Goal: Transaction & Acquisition: Purchase product/service

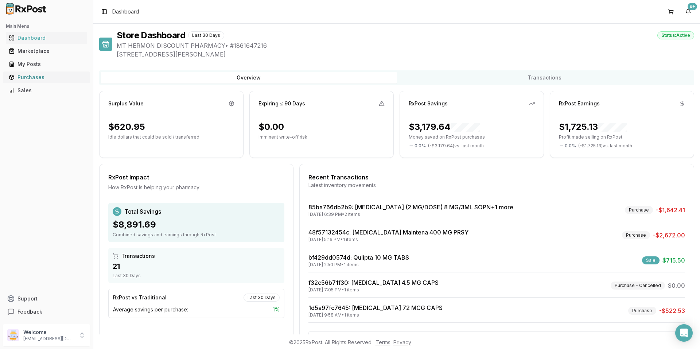
click at [31, 77] on div "Purchases" at bounding box center [46, 77] width 75 height 7
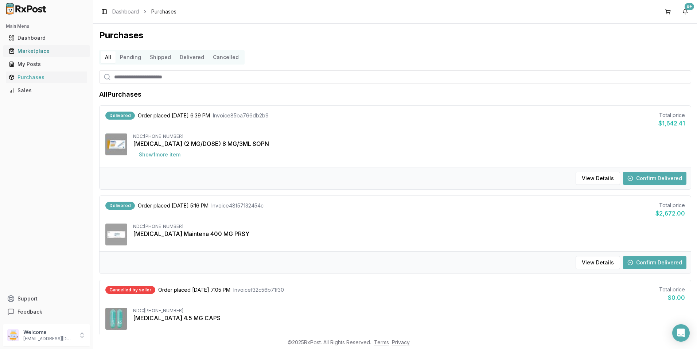
click at [35, 50] on div "Marketplace" at bounding box center [46, 50] width 75 height 7
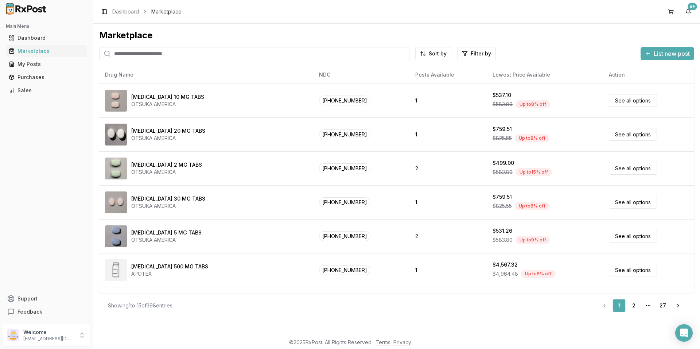
click at [30, 19] on div "Main Menu Dashboard Marketplace My Posts Purchases Sales" at bounding box center [46, 58] width 93 height 82
click at [176, 51] on input "search" at bounding box center [254, 53] width 310 height 13
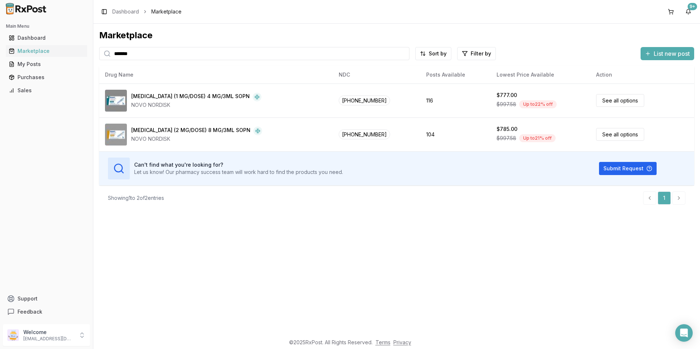
type input "*******"
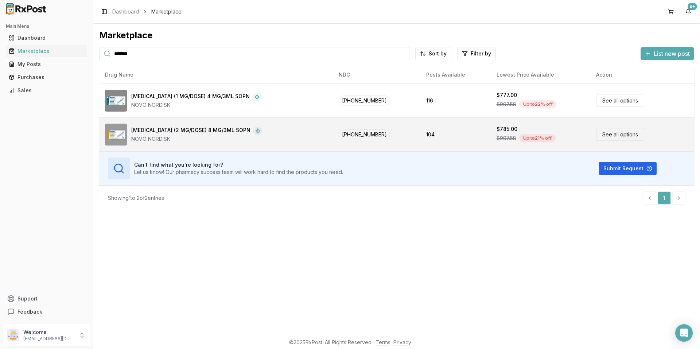
click at [596, 133] on link "See all options" at bounding box center [620, 134] width 48 height 13
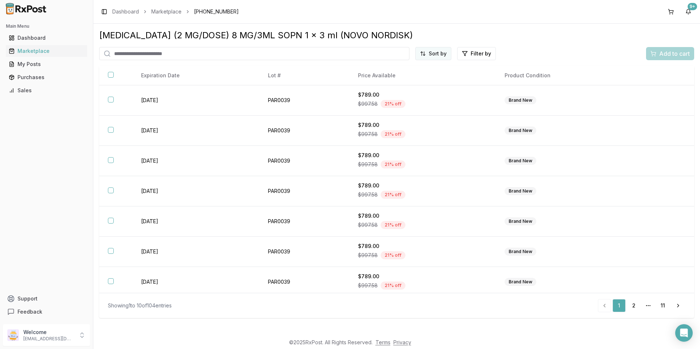
click at [440, 54] on html "Main Menu Dashboard Marketplace My Posts Purchases Sales Support Feedback Welco…" at bounding box center [350, 174] width 700 height 349
click at [424, 82] on div "Price (Low to High)" at bounding box center [415, 81] width 69 height 12
click at [527, 28] on div "Ozempic (2 MG/DOSE) 8 MG/3ML SOPN 1 x 3 ml (NOVO NORDISK) Price (Low to High) F…" at bounding box center [396, 179] width 607 height 311
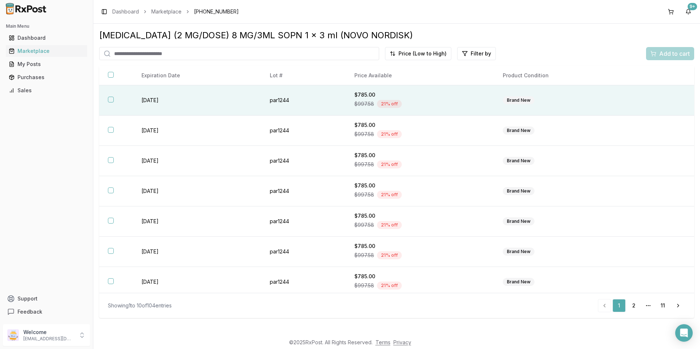
click at [425, 102] on div "$997.58 21 % off" at bounding box center [419, 103] width 131 height 11
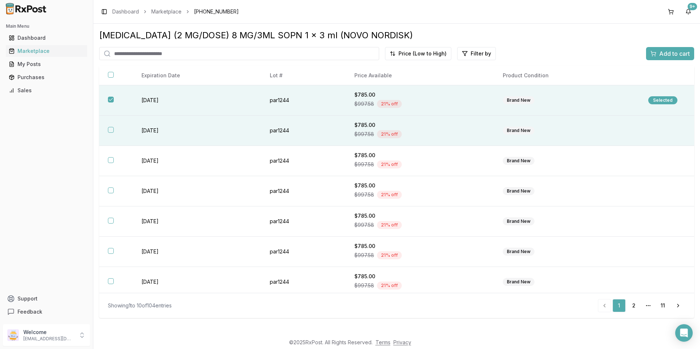
click at [473, 132] on div "$997.58 21 % off" at bounding box center [419, 134] width 131 height 11
click at [663, 52] on span "Add to cart" at bounding box center [674, 53] width 31 height 9
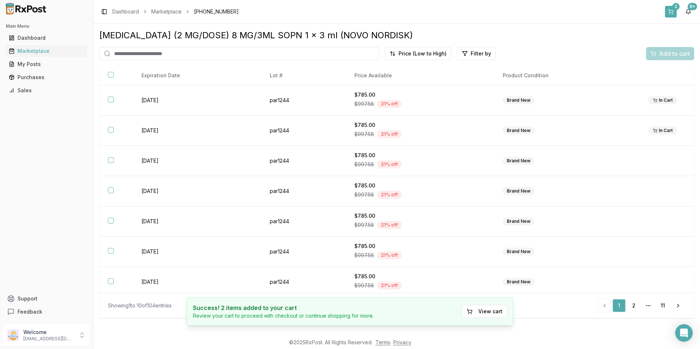
click at [671, 11] on button "2" at bounding box center [671, 12] width 12 height 12
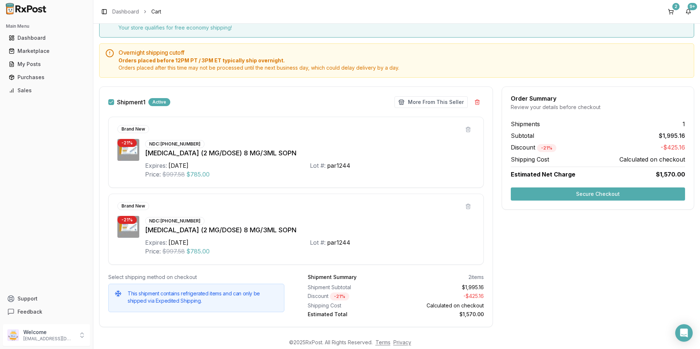
scroll to position [50, 0]
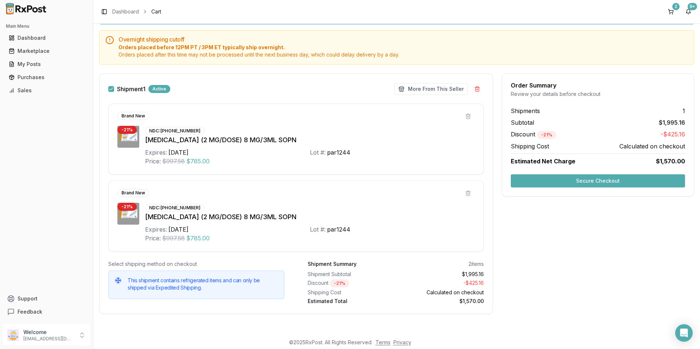
click at [389, 222] on div "NDC: 00169-4772-12 Ozempic (2 MG/DOSE) 8 MG/3ML SOPN Expires: 2027-10-01 Lot #:…" at bounding box center [310, 223] width 330 height 40
click at [417, 88] on button "More From This Seller" at bounding box center [430, 89] width 73 height 12
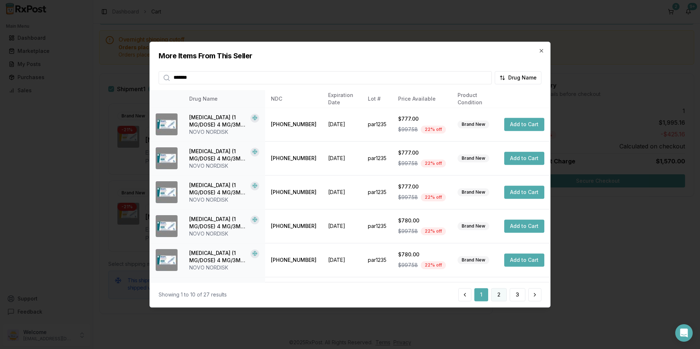
type input "*******"
click at [497, 293] on button "2" at bounding box center [499, 294] width 16 height 13
click at [516, 292] on button "3" at bounding box center [518, 294] width 16 height 13
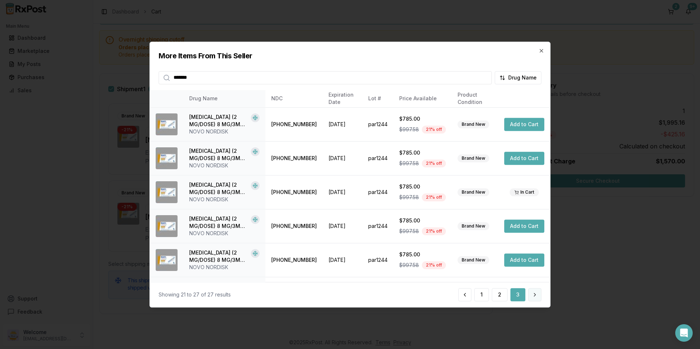
click at [535, 294] on button at bounding box center [534, 294] width 13 height 13
click at [485, 78] on input "*******" at bounding box center [325, 77] width 333 height 13
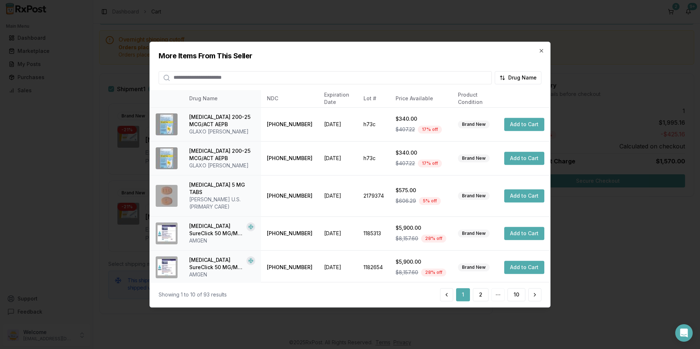
click at [328, 51] on h2 "More Items From This Seller" at bounding box center [350, 56] width 383 height 10
click at [477, 292] on button "2" at bounding box center [481, 294] width 16 height 13
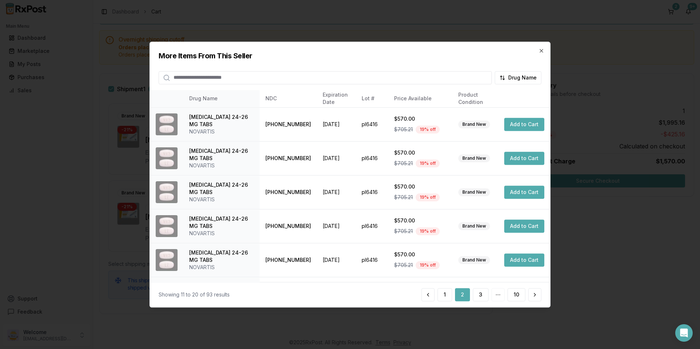
click at [306, 78] on input "search" at bounding box center [325, 77] width 333 height 13
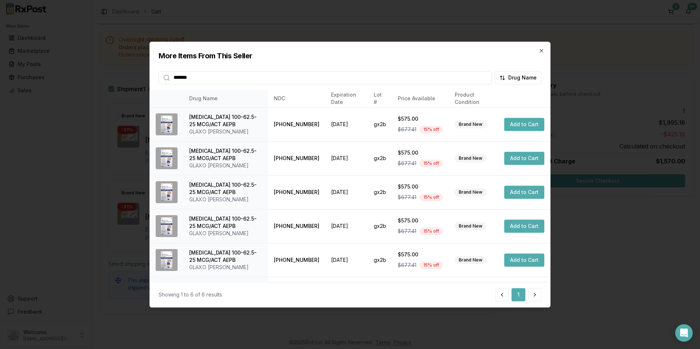
click at [231, 79] on input "*******" at bounding box center [325, 77] width 333 height 13
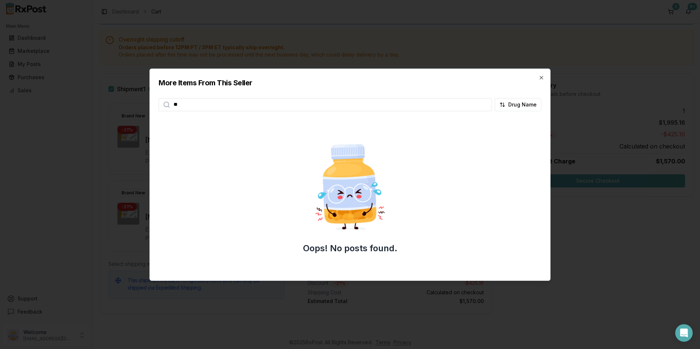
type input "*"
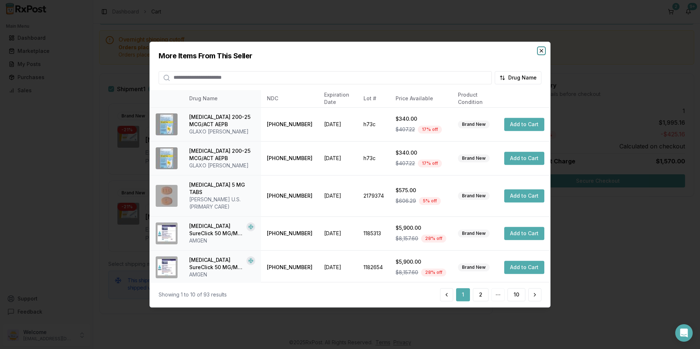
click at [542, 51] on icon "button" at bounding box center [541, 50] width 3 height 3
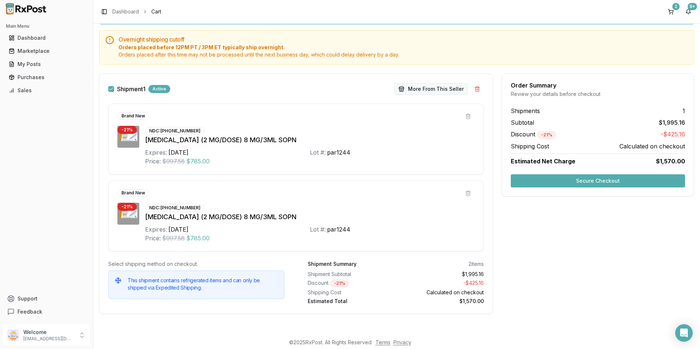
click at [442, 90] on button "More From This Seller" at bounding box center [430, 89] width 73 height 12
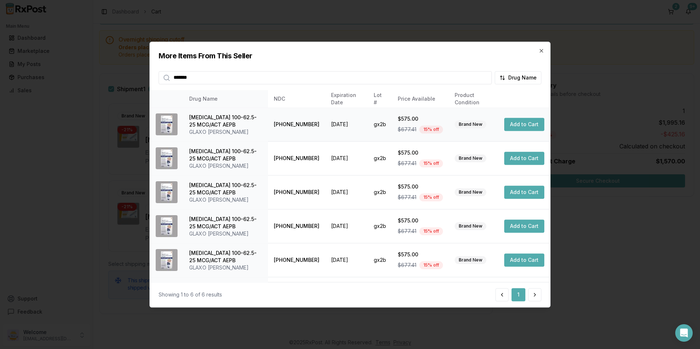
type input "*******"
click at [415, 121] on div "$575.00" at bounding box center [420, 118] width 45 height 7
click at [513, 122] on button "Add to Cart" at bounding box center [524, 124] width 40 height 13
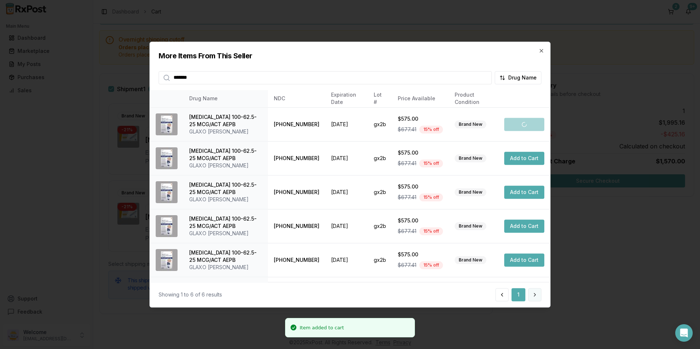
click at [535, 293] on button at bounding box center [534, 294] width 13 height 13
click at [541, 52] on icon "button" at bounding box center [541, 51] width 6 height 6
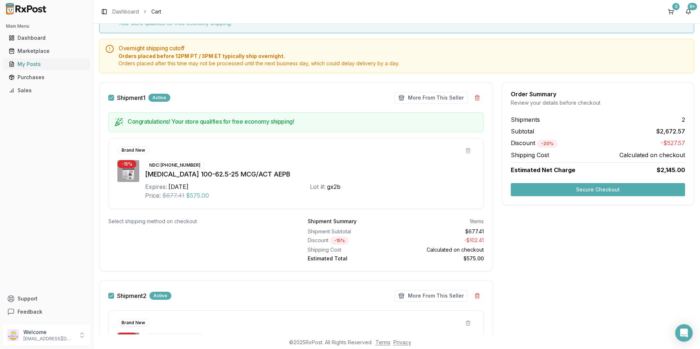
scroll to position [29, 0]
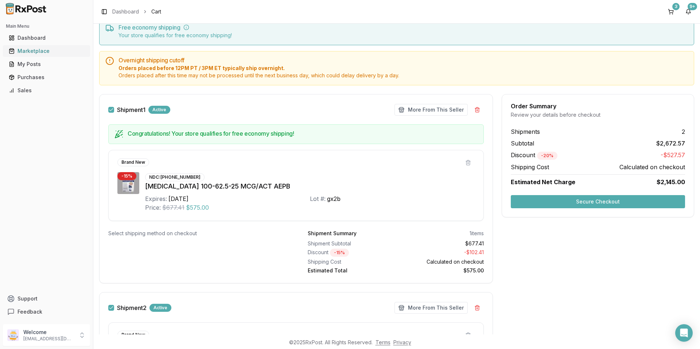
click at [27, 53] on div "Marketplace" at bounding box center [46, 50] width 75 height 7
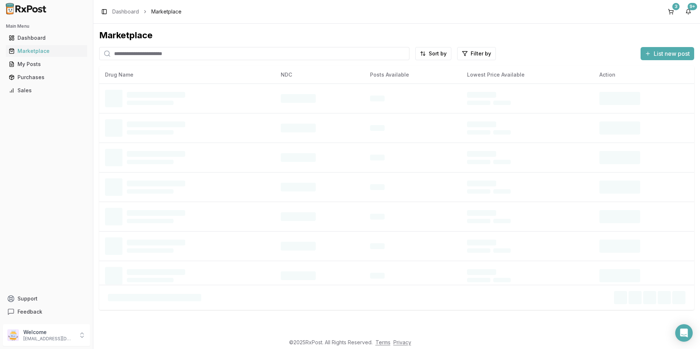
click at [185, 54] on input "search" at bounding box center [254, 53] width 310 height 13
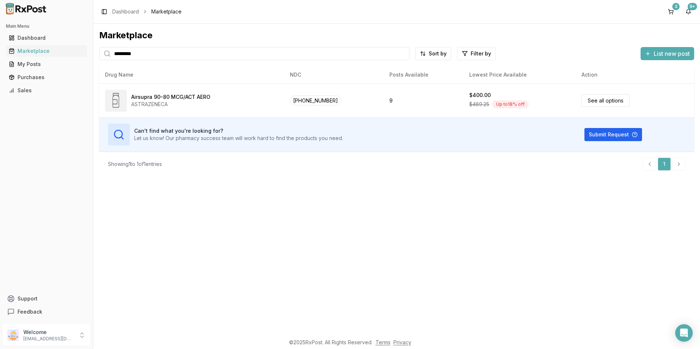
type input "*********"
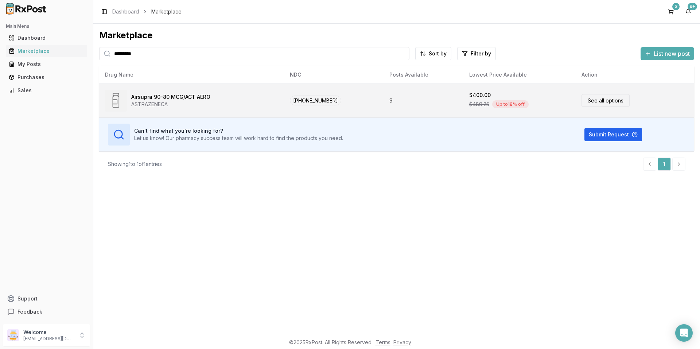
click at [599, 99] on link "See all options" at bounding box center [606, 100] width 48 height 13
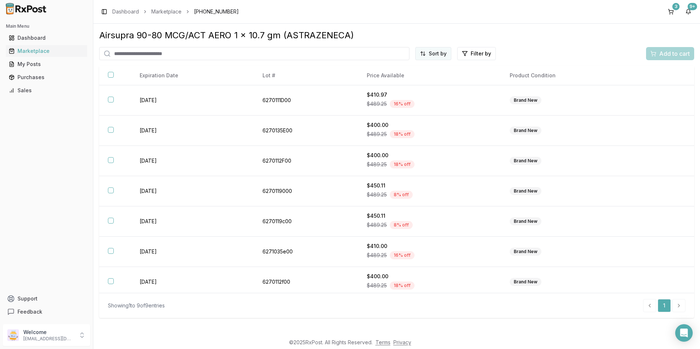
click at [441, 48] on html "Main Menu Dashboard Marketplace My Posts Purchases Sales Support Feedback Welco…" at bounding box center [350, 174] width 700 height 349
click at [421, 79] on div "Price (Low to High)" at bounding box center [415, 81] width 69 height 12
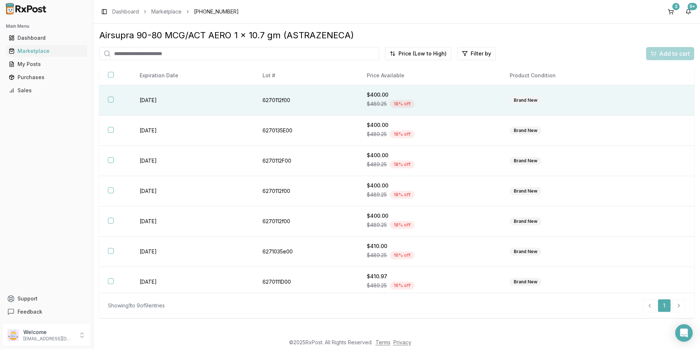
click at [421, 98] on div "$400.00" at bounding box center [429, 94] width 125 height 7
click at [663, 52] on span "Add to cart" at bounding box center [674, 53] width 31 height 9
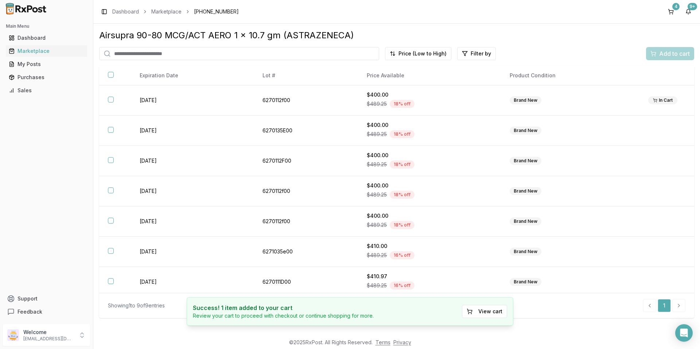
click at [122, 51] on input "search" at bounding box center [239, 53] width 280 height 13
type input "*******"
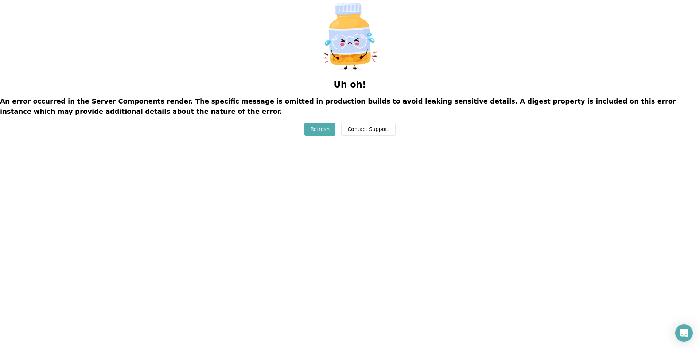
click at [319, 129] on button "Refresh" at bounding box center [319, 128] width 31 height 13
click at [323, 127] on button "Refresh" at bounding box center [319, 128] width 31 height 13
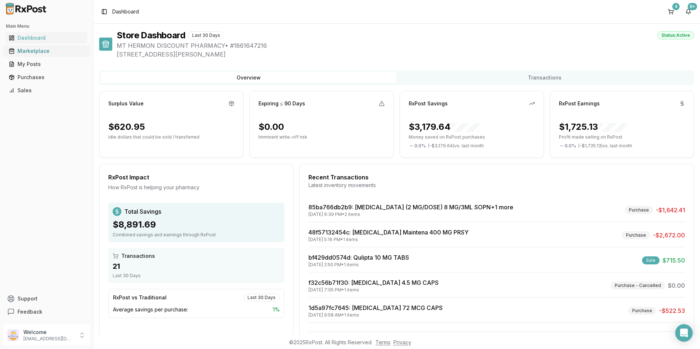
click at [43, 49] on div "Marketplace" at bounding box center [46, 50] width 75 height 7
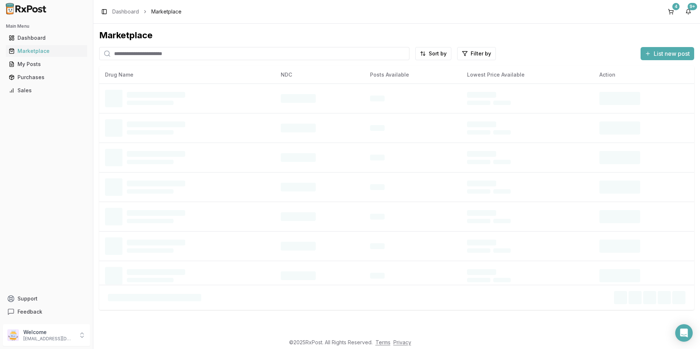
click at [170, 52] on input "search" at bounding box center [254, 53] width 310 height 13
type input "*******"
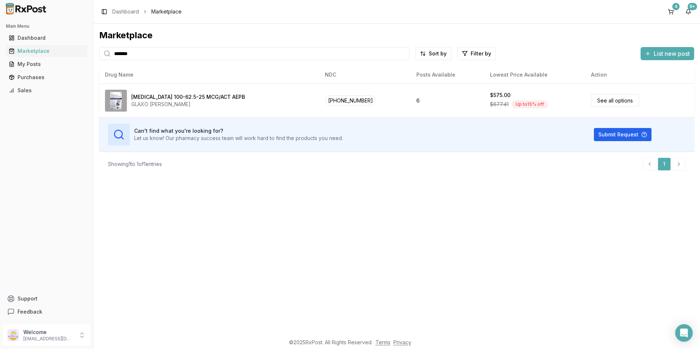
click at [286, 4] on div "Toggle Sidebar Dashboard Marketplace 4 9+" at bounding box center [396, 11] width 607 height 23
click at [670, 11] on button "4" at bounding box center [671, 12] width 12 height 12
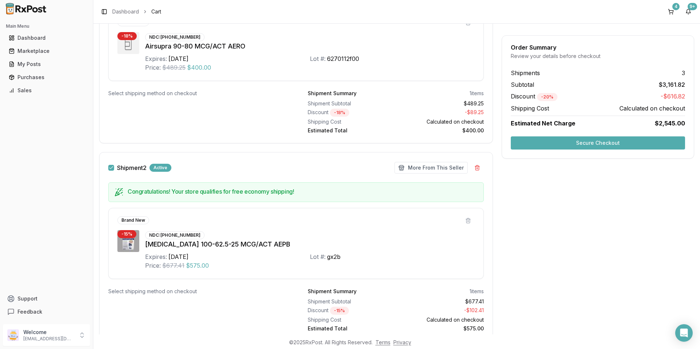
scroll to position [146, 0]
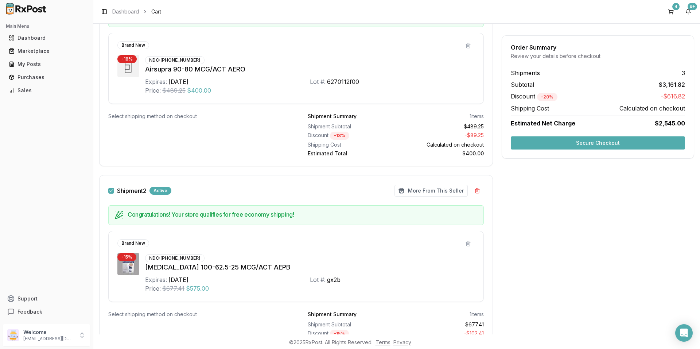
click at [245, 146] on div "Select shipping method on checkout" at bounding box center [196, 135] width 176 height 44
click at [222, 155] on div "Select shipping method on checkout" at bounding box center [196, 135] width 176 height 44
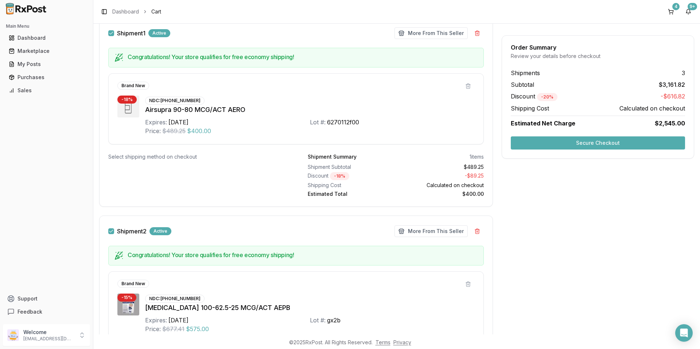
scroll to position [36, 0]
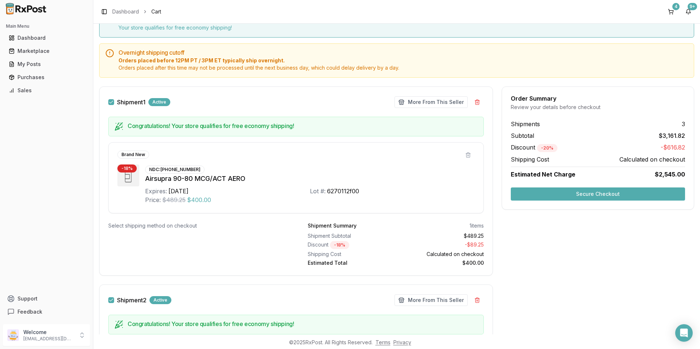
click at [231, 155] on div "Brand New" at bounding box center [290, 155] width 346 height 8
click at [256, 147] on div "Brand New - 18 % NDC: [PHONE_NUMBER] Airsupra 90-80 MCG/ACT AERO Expires: [DATE…" at bounding box center [296, 177] width 376 height 71
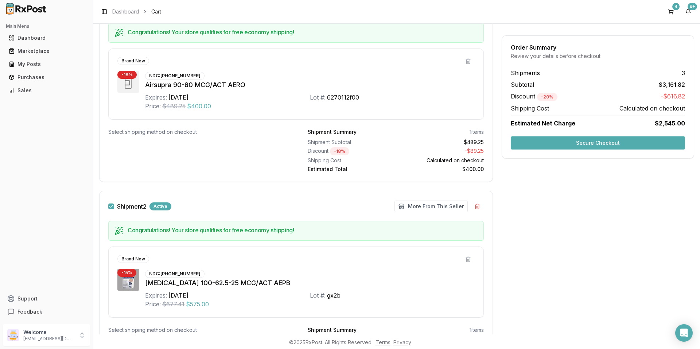
scroll to position [109, 0]
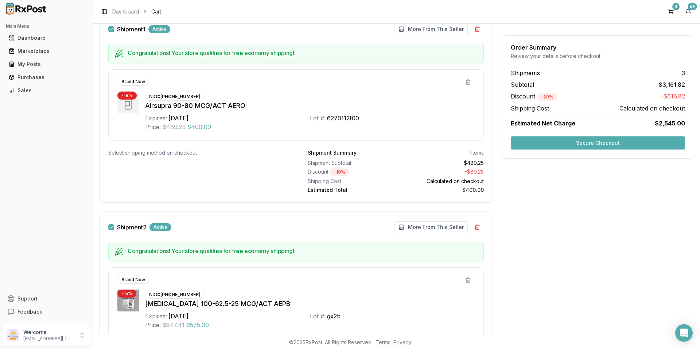
click at [246, 166] on div "Select shipping method on checkout" at bounding box center [196, 171] width 176 height 44
click at [245, 165] on div "Select shipping method on checkout" at bounding box center [196, 171] width 176 height 44
click at [219, 161] on div "Select shipping method on checkout" at bounding box center [196, 171] width 176 height 44
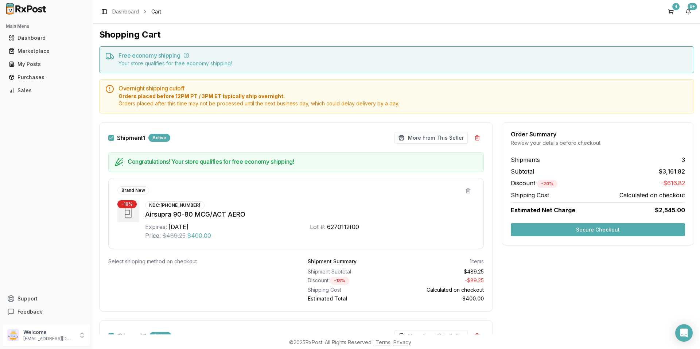
scroll to position [0, 0]
click at [34, 53] on div "Marketplace" at bounding box center [46, 50] width 75 height 7
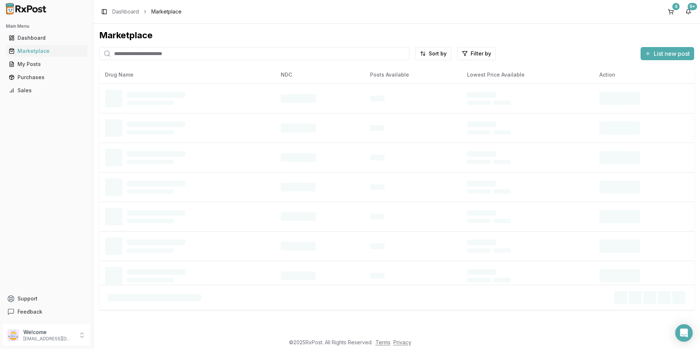
click at [203, 52] on input "search" at bounding box center [254, 53] width 310 height 13
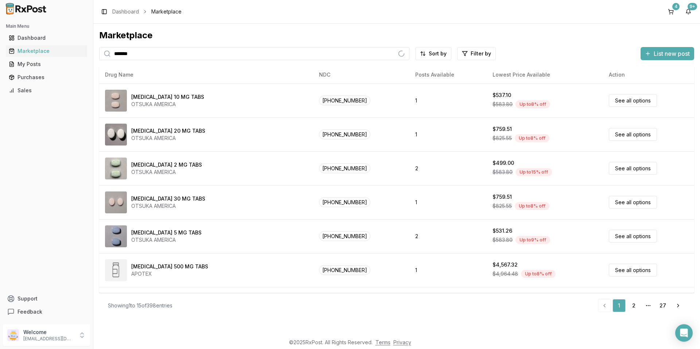
type input "*******"
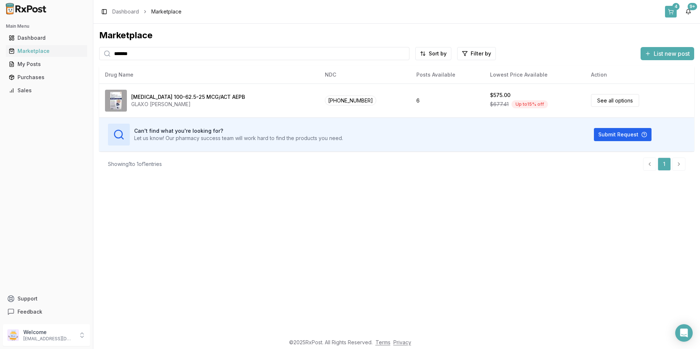
click at [668, 11] on button "4" at bounding box center [671, 12] width 12 height 12
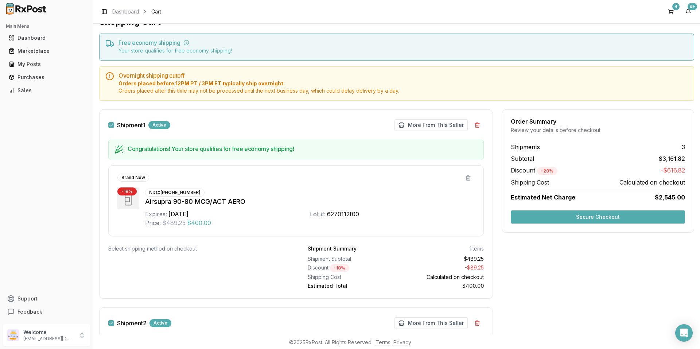
scroll to position [36, 0]
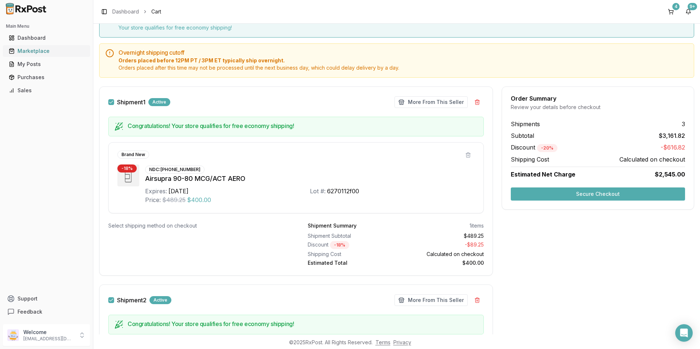
click at [54, 52] on div "Marketplace" at bounding box center [46, 50] width 75 height 7
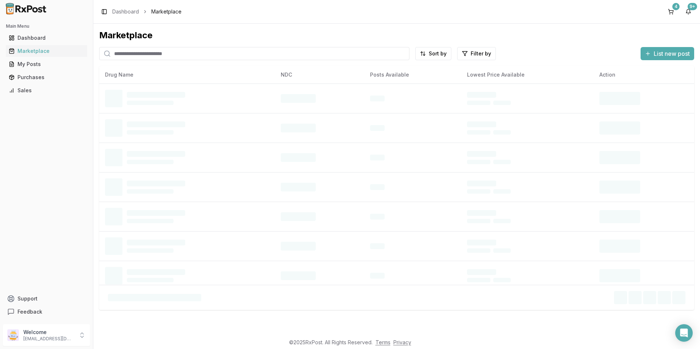
click at [193, 55] on input "search" at bounding box center [254, 53] width 310 height 13
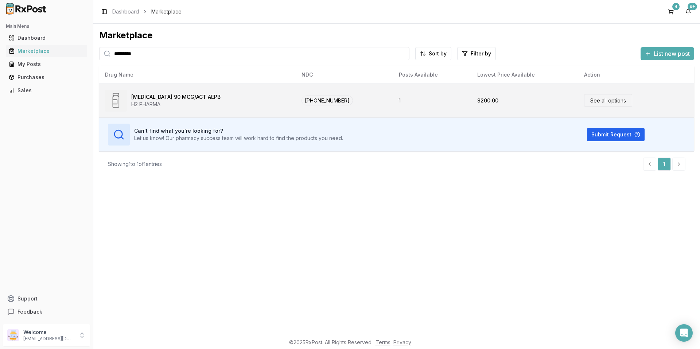
type input "*********"
click at [592, 99] on link "See all options" at bounding box center [608, 100] width 48 height 13
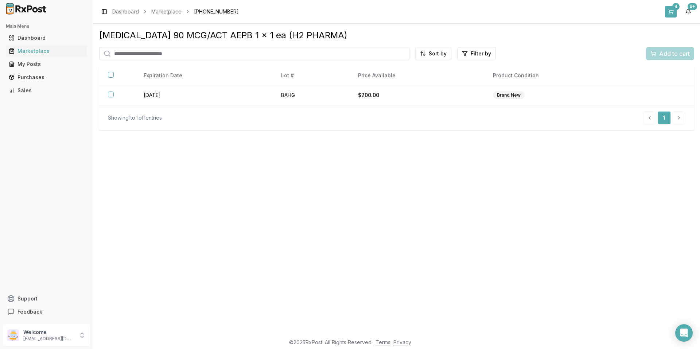
click at [670, 14] on button "4" at bounding box center [671, 12] width 12 height 12
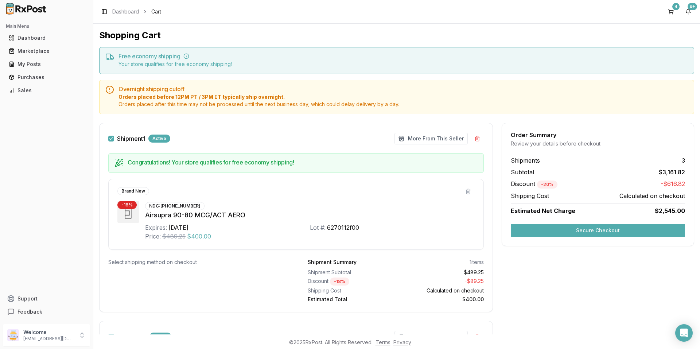
scroll to position [36, 0]
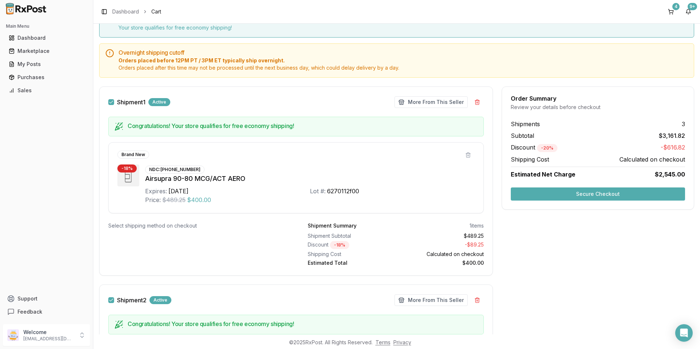
click at [533, 194] on button "Secure Checkout" at bounding box center [598, 193] width 174 height 13
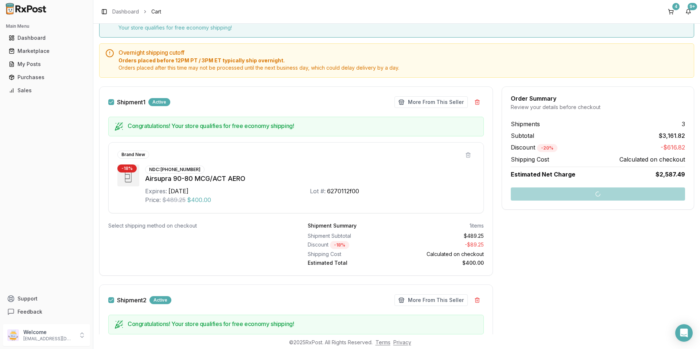
scroll to position [73, 0]
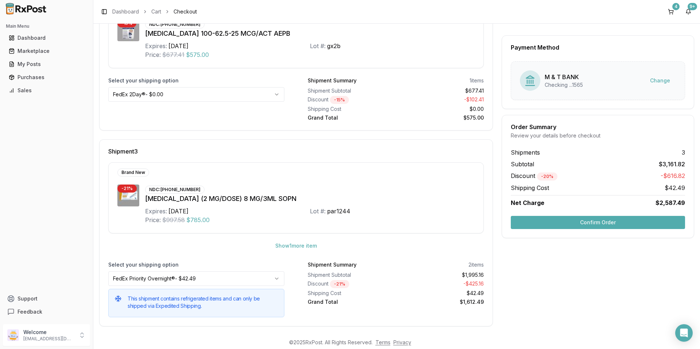
scroll to position [328, 0]
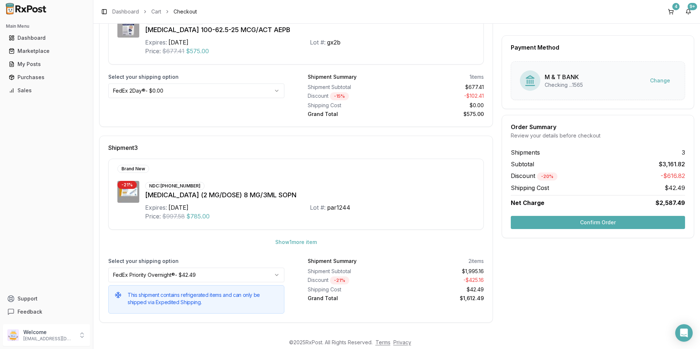
click at [218, 274] on html "Main Menu Dashboard Marketplace My Posts Purchases Sales Support Feedback Welco…" at bounding box center [350, 174] width 700 height 349
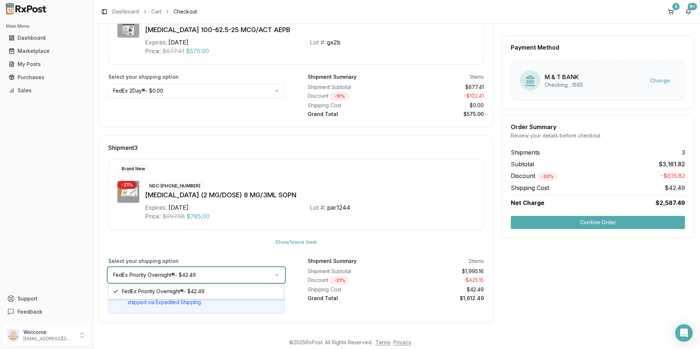
click at [218, 274] on html "Main Menu Dashboard Marketplace My Posts Purchases Sales Support Feedback Welco…" at bounding box center [350, 174] width 700 height 349
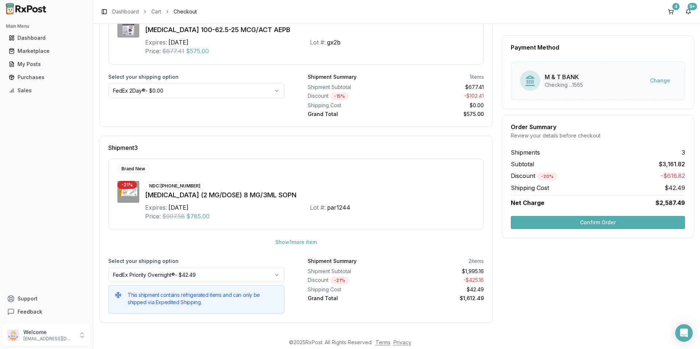
click at [533, 222] on button "Confirm Order" at bounding box center [598, 222] width 174 height 13
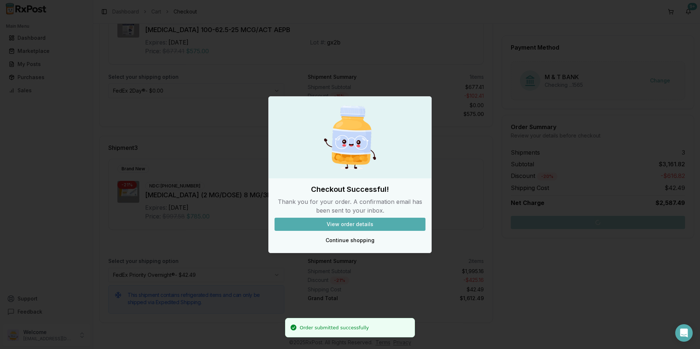
click at [343, 225] on button "View order details" at bounding box center [350, 224] width 151 height 13
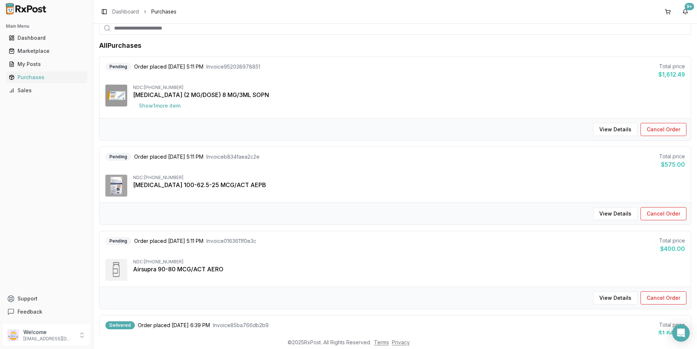
scroll to position [36, 0]
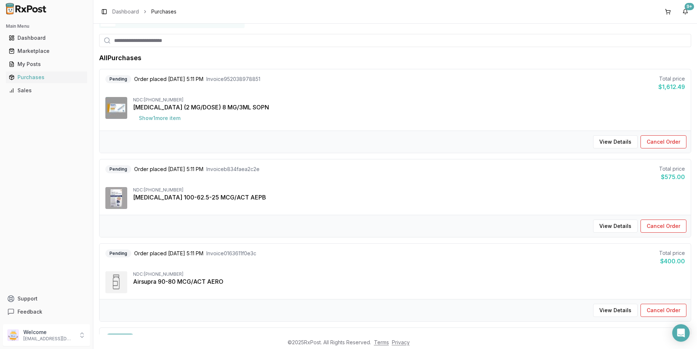
click at [334, 176] on div "Pending Order placed [DATE] 5:11 PM Invoice b834faea2c2e Total price $575.00" at bounding box center [395, 173] width 580 height 16
